Goal: Find contact information: Find contact information

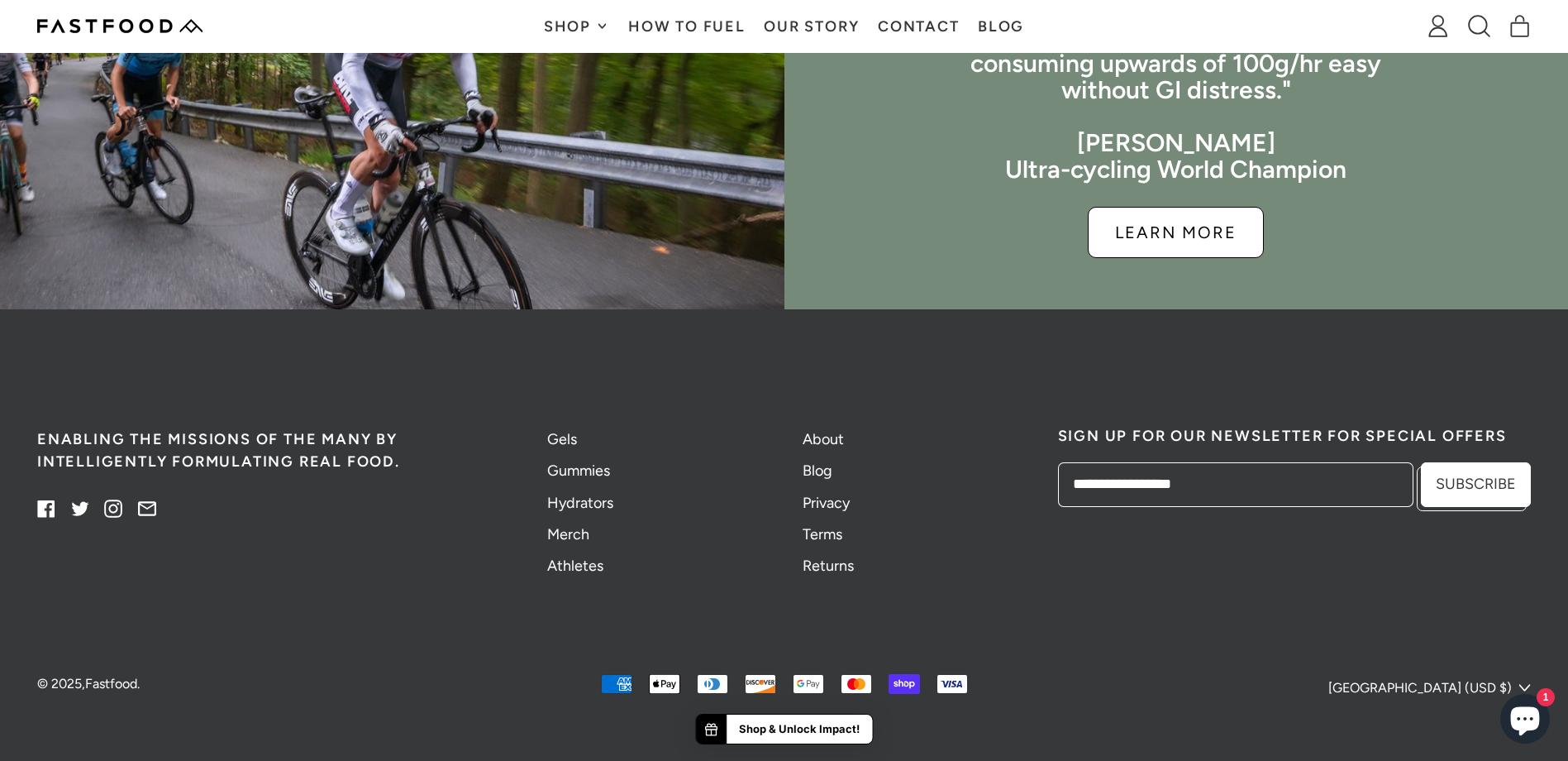
scroll to position [4165, 0]
click at [818, 439] on link "About" at bounding box center [823, 438] width 42 height 18
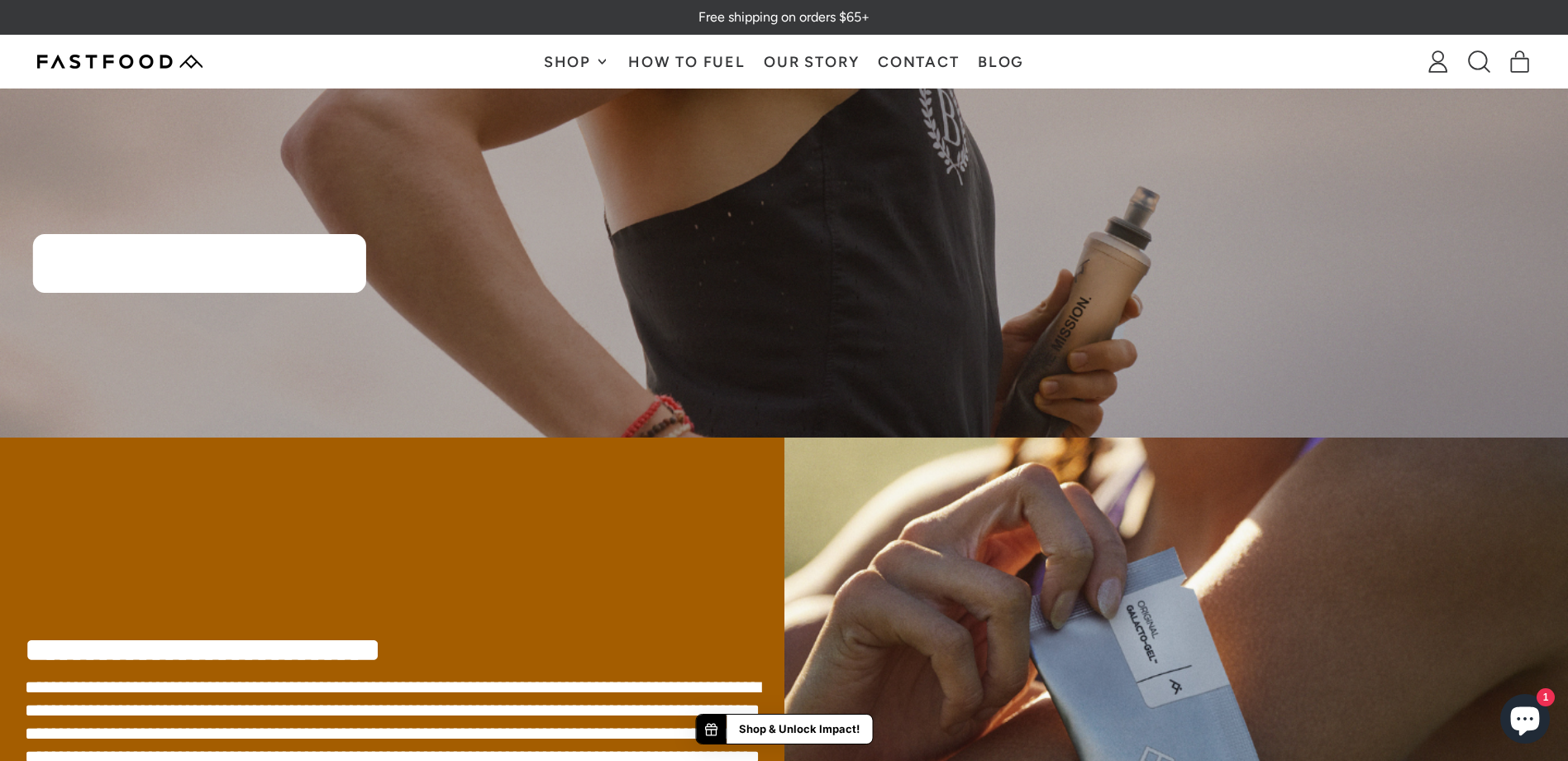
click at [923, 65] on link "Contact" at bounding box center [918, 62] width 100 height 52
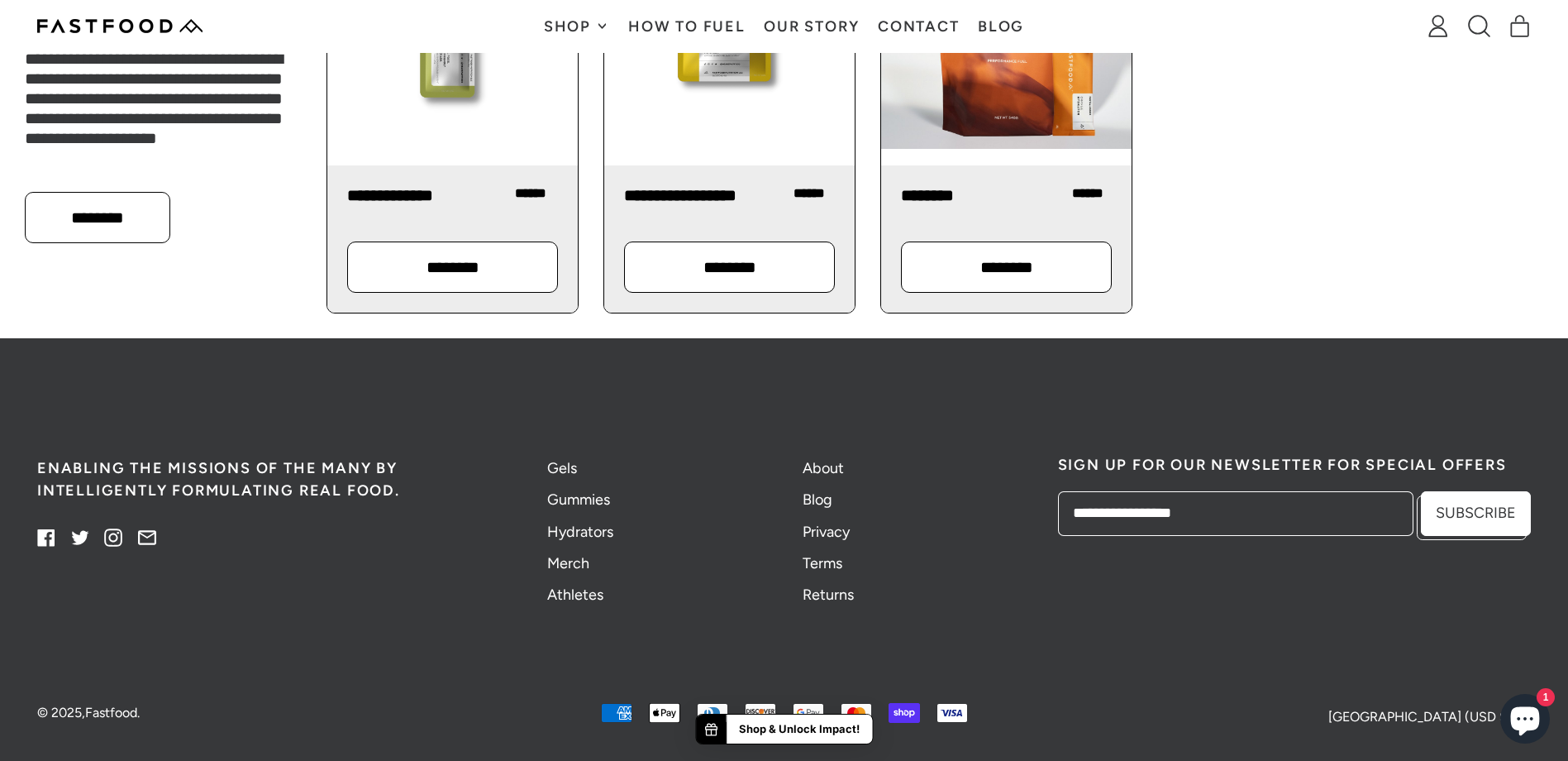
scroll to position [1878, 0]
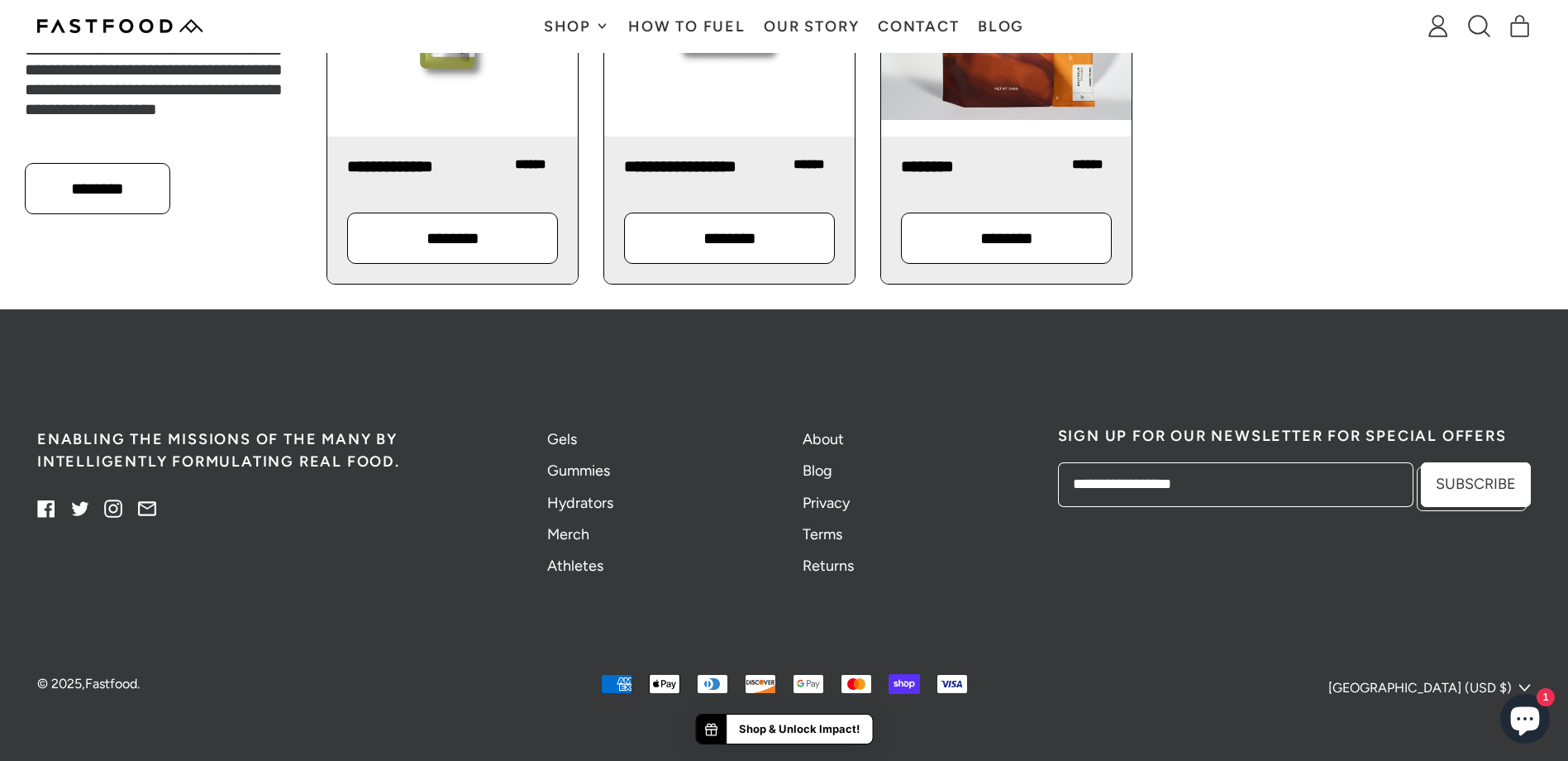
click at [126, 675] on p "© 2025, Fastfood ." at bounding box center [286, 684] width 497 height 20
copy link "Fastfood"
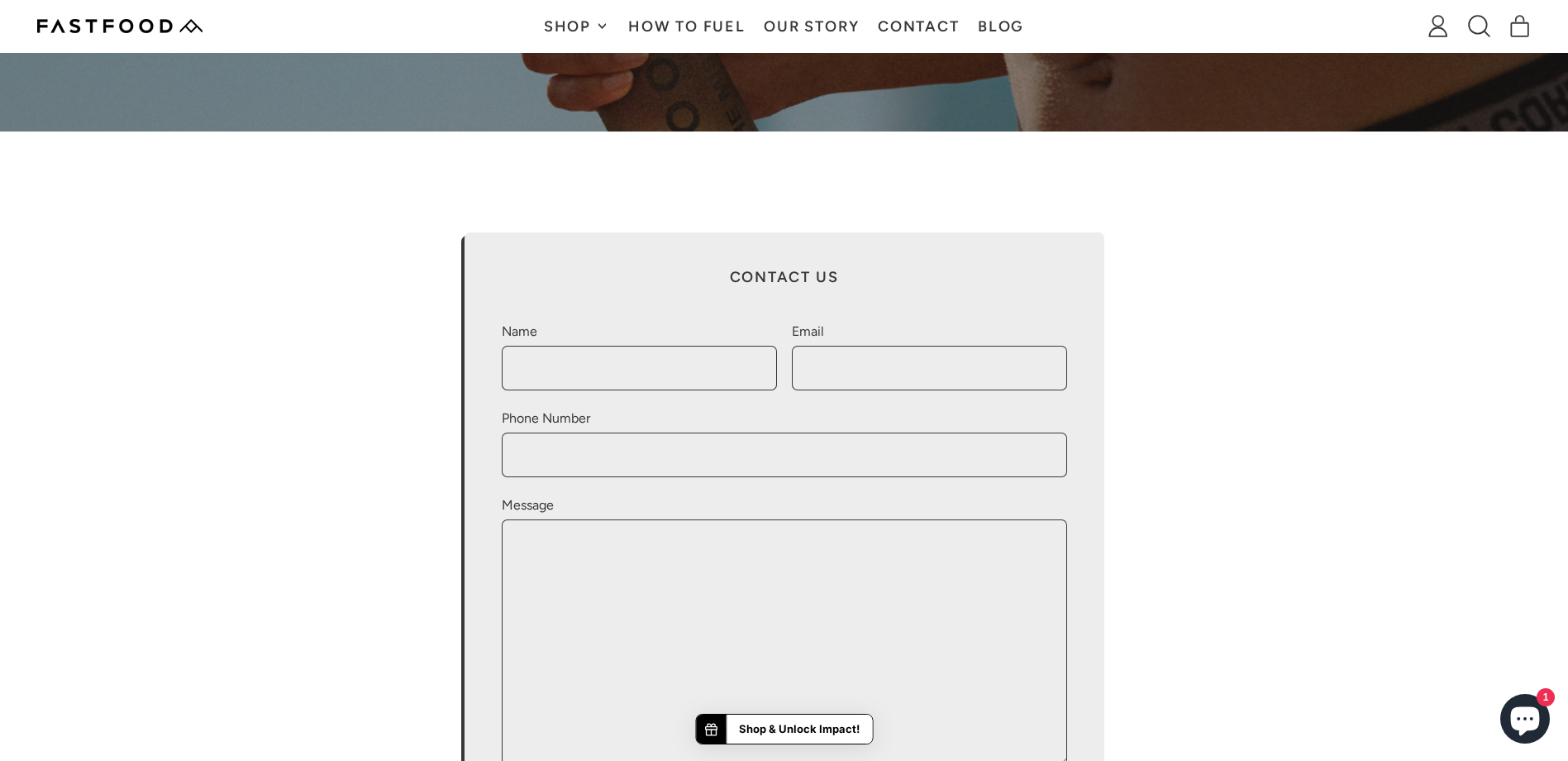
scroll to position [0, 0]
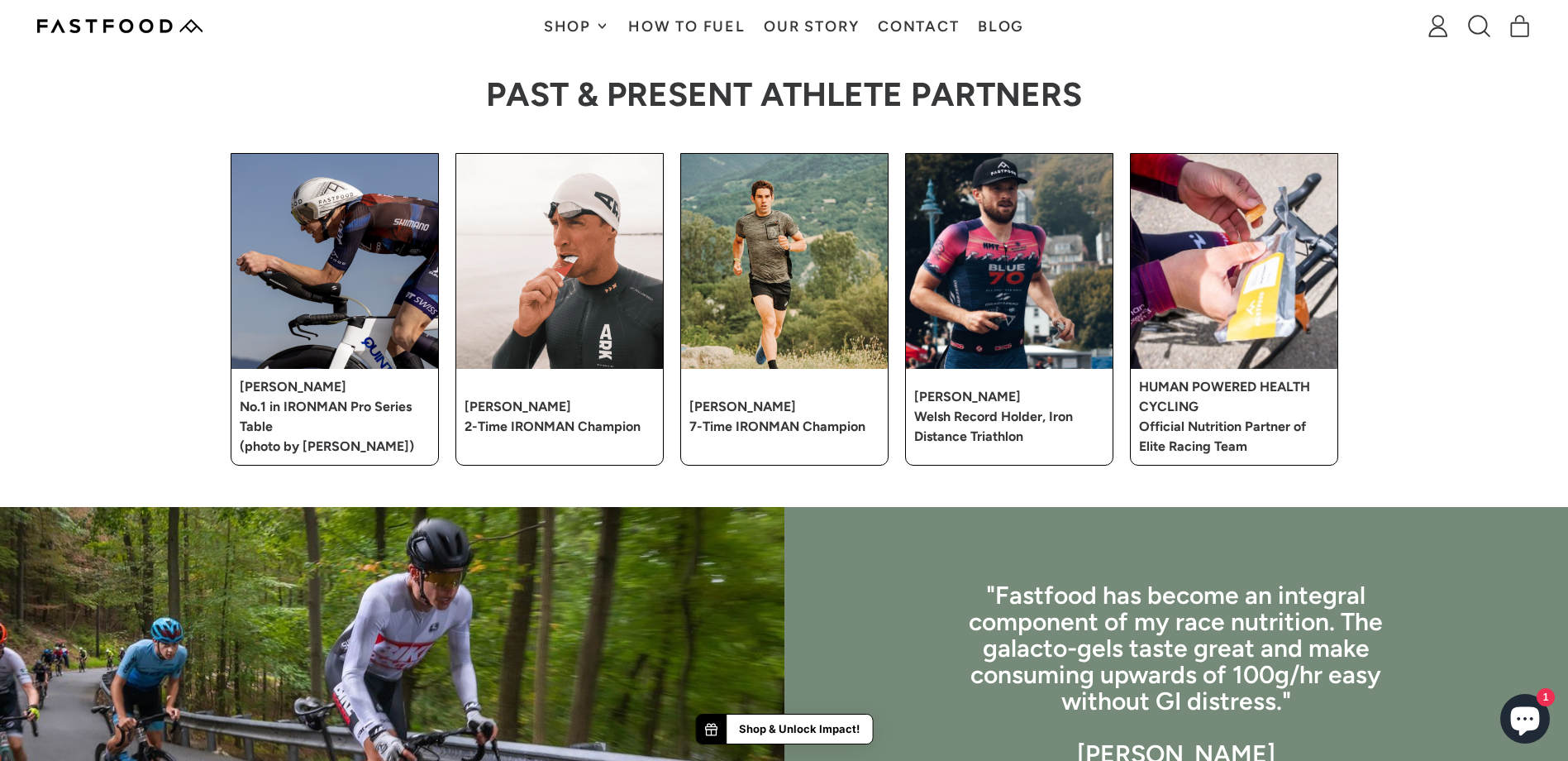
scroll to position [3474, 0]
